Goal: Task Accomplishment & Management: Manage account settings

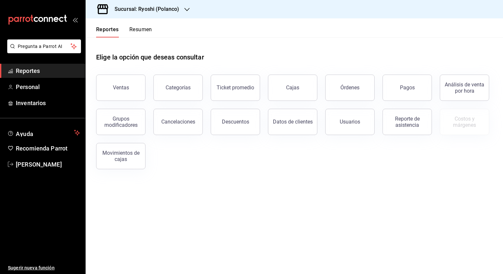
click at [161, 7] on h3 "Sucursal: Ryoshi (Polanco)" at bounding box center [144, 9] width 70 height 8
click at [154, 26] on div "Hotaru (Lomas)" at bounding box center [135, 28] width 88 height 7
click at [47, 88] on span "Personal" at bounding box center [48, 87] width 64 height 9
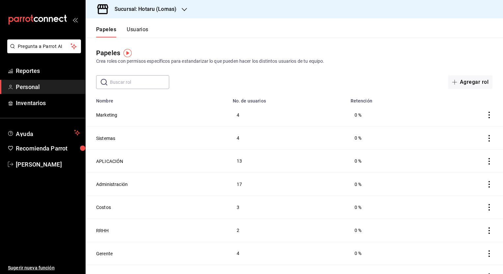
click at [141, 27] on button "Usuarios" at bounding box center [138, 31] width 22 height 11
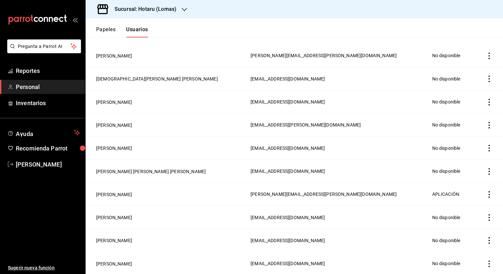
scroll to position [855, 0]
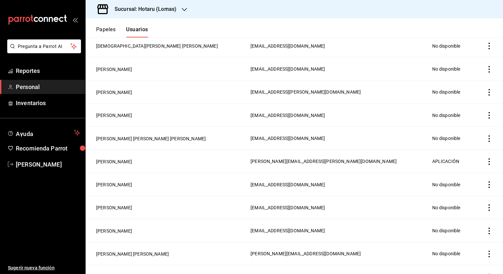
click at [486, 138] on icon "Acciones" at bounding box center [489, 139] width 7 height 7
click at [155, 138] on div at bounding box center [251, 137] width 503 height 274
click at [150, 139] on button "[PERSON_NAME] [PERSON_NAME] [PERSON_NAME]" at bounding box center [151, 139] width 110 height 7
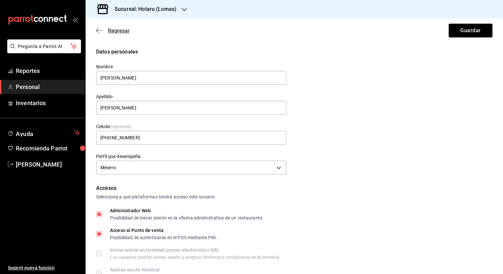
click at [100, 32] on icon "button" at bounding box center [99, 31] width 7 height 6
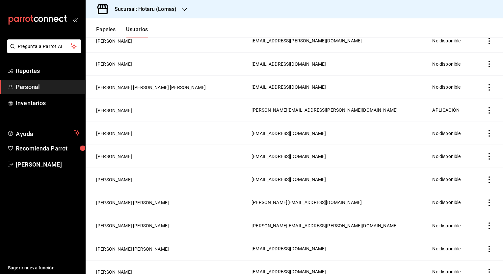
scroll to position [891, 0]
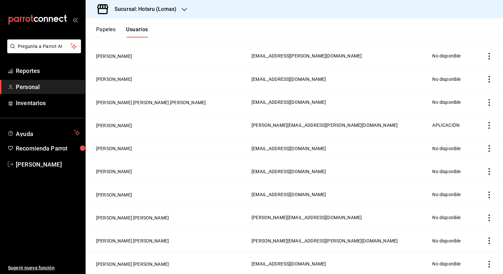
click at [486, 104] on icon "Acciones" at bounding box center [489, 102] width 7 height 7
click at [470, 110] on li "Eliminar" at bounding box center [459, 112] width 55 height 18
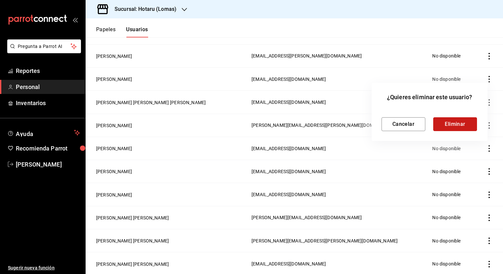
click at [452, 124] on button "Eliminar" at bounding box center [455, 124] width 44 height 14
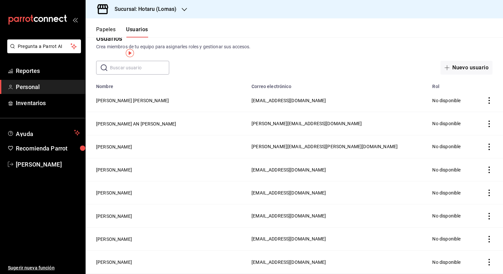
scroll to position [0, 0]
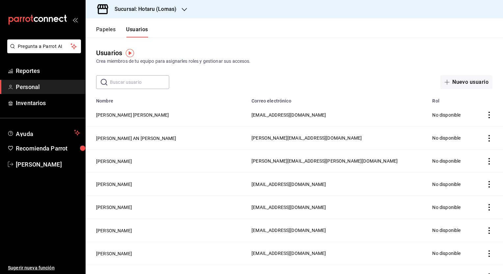
click at [146, 85] on input "text" at bounding box center [139, 82] width 59 height 13
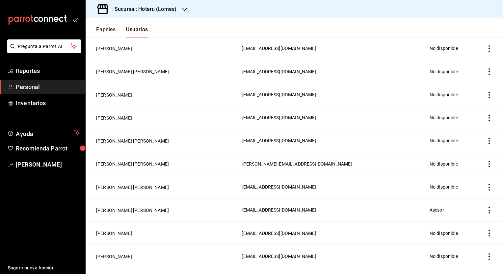
scroll to position [526, 0]
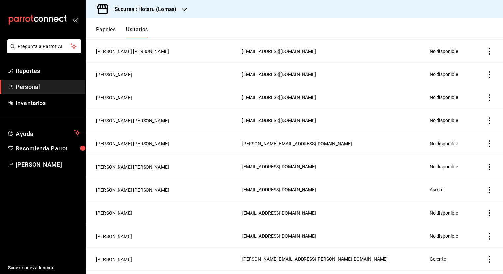
type input "[PERSON_NAME]"
click at [486, 189] on icon "Acciones" at bounding box center [489, 190] width 7 height 7
click at [111, 189] on div at bounding box center [251, 137] width 503 height 274
click at [113, 190] on button "[PERSON_NAME] [PERSON_NAME]" at bounding box center [132, 190] width 73 height 7
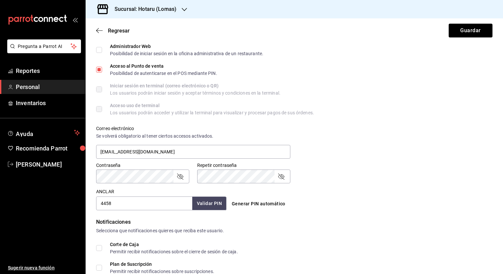
scroll to position [230, 0]
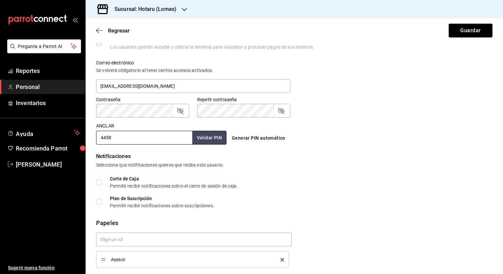
drag, startPoint x: 124, startPoint y: 136, endPoint x: 93, endPoint y: 137, distance: 30.6
click at [93, 137] on div "ANCLAR 4458 Validar PIN ​" at bounding box center [159, 132] width 133 height 24
click at [457, 30] on button "Guardar" at bounding box center [470, 31] width 44 height 14
